Goal: Information Seeking & Learning: Compare options

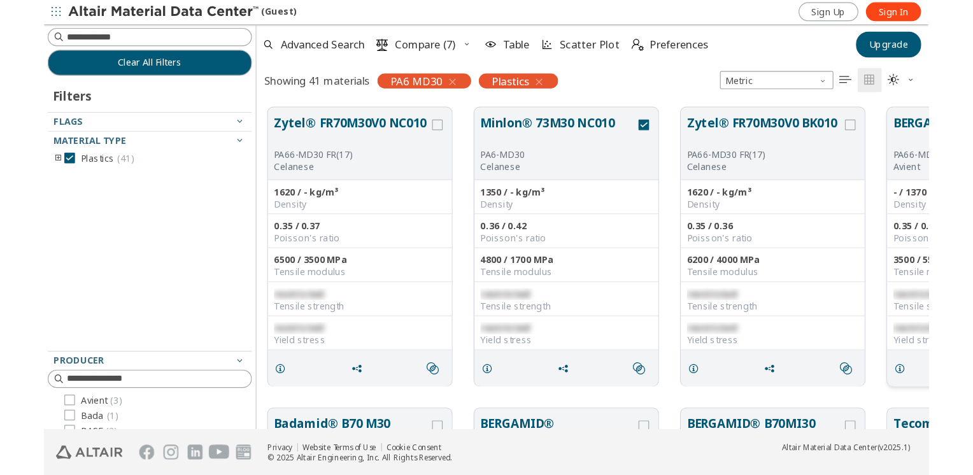
scroll to position [347, 785]
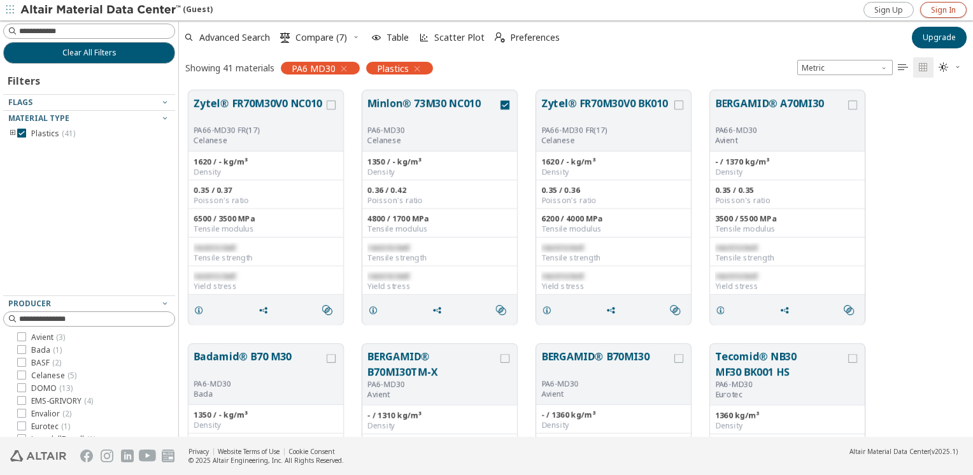
click at [744, 12] on span "Sign In" at bounding box center [943, 10] width 25 height 10
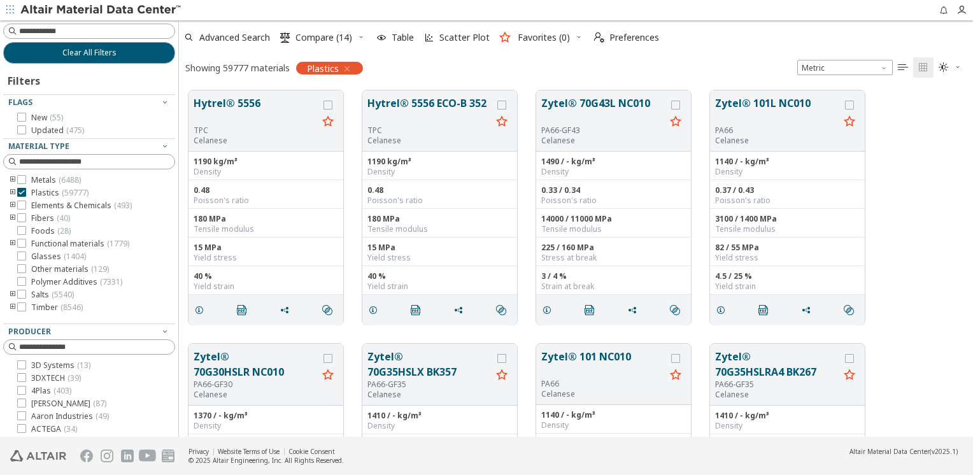
scroll to position [347, 785]
click at [343, 38] on span "Compare (14)" at bounding box center [323, 37] width 57 height 9
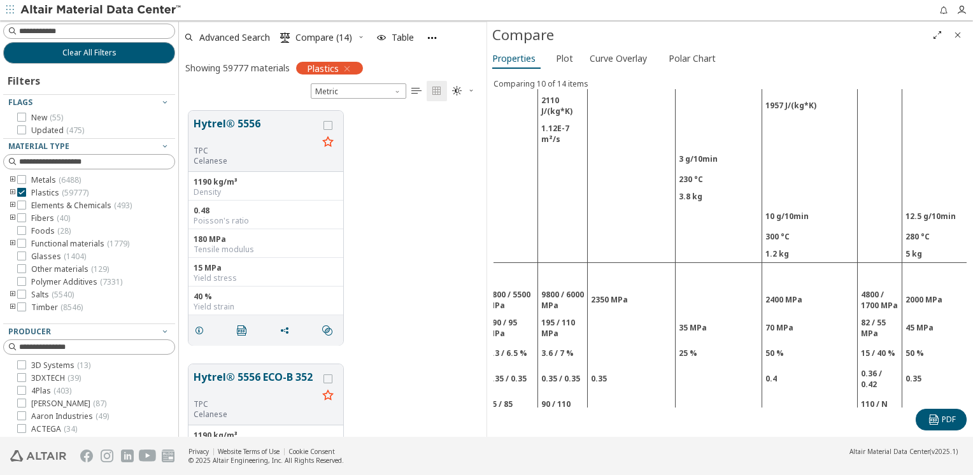
scroll to position [573, 143]
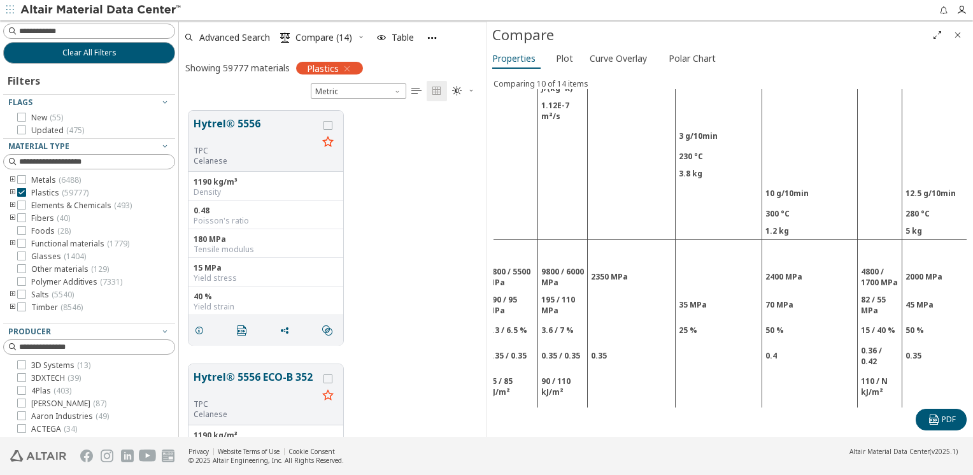
drag, startPoint x: 904, startPoint y: 278, endPoint x: 924, endPoint y: 285, distance: 20.9
copy td "9300 / 6300 MPa"
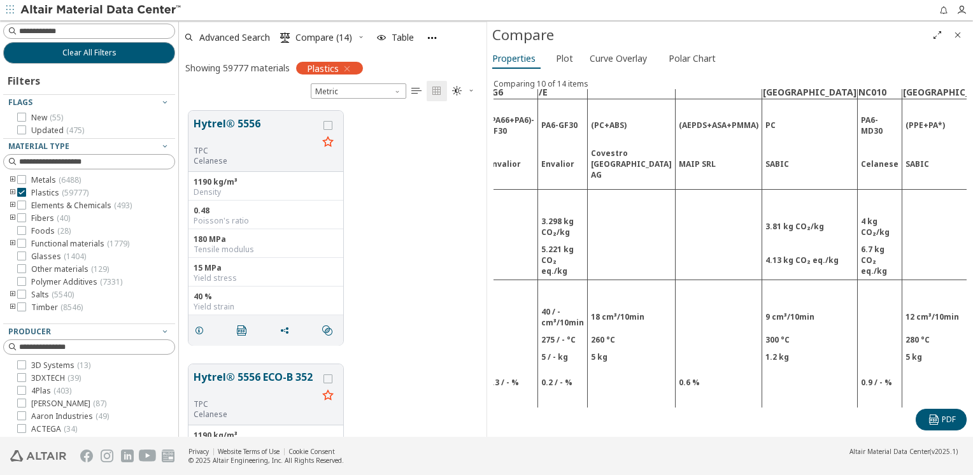
scroll to position [0, 143]
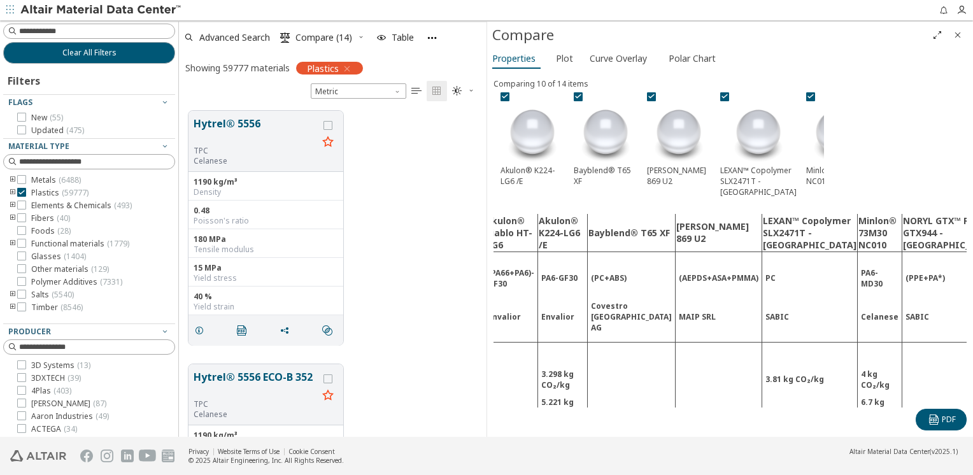
drag, startPoint x: 902, startPoint y: 230, endPoint x: 938, endPoint y: 256, distance: 44.7
copy td "RADILON A RV300FC 100 NT"
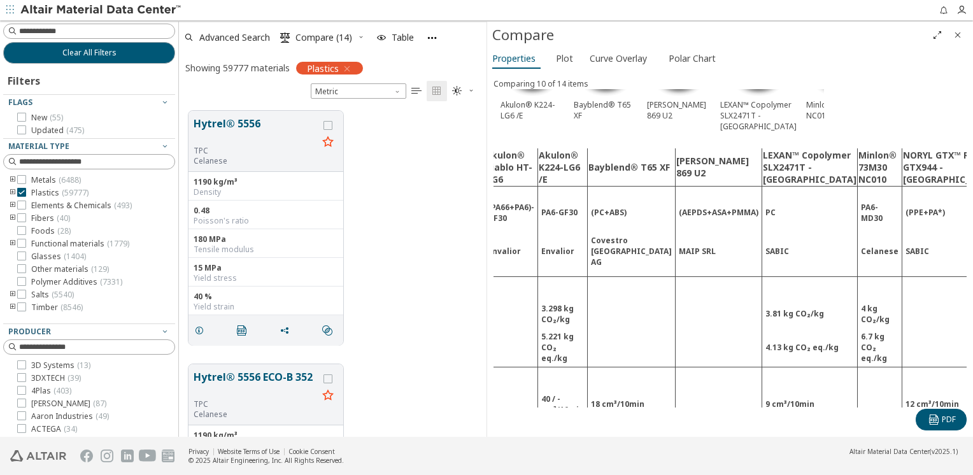
scroll to position [127, 143]
